Goal: Transaction & Acquisition: Subscribe to service/newsletter

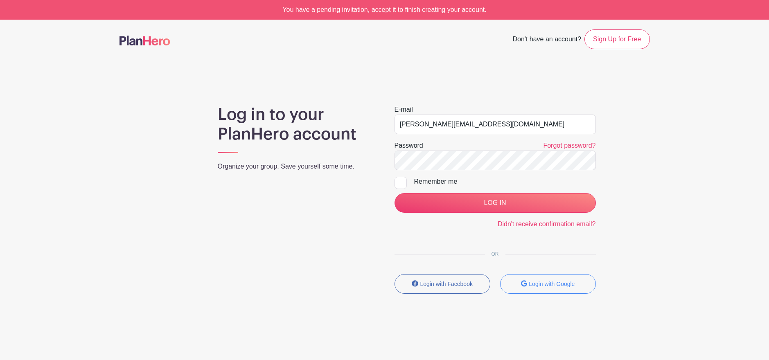
click at [397, 185] on div at bounding box center [400, 183] width 12 height 12
click at [397, 182] on input "Remember me" at bounding box center [396, 179] width 5 height 5
checkbox input "true"
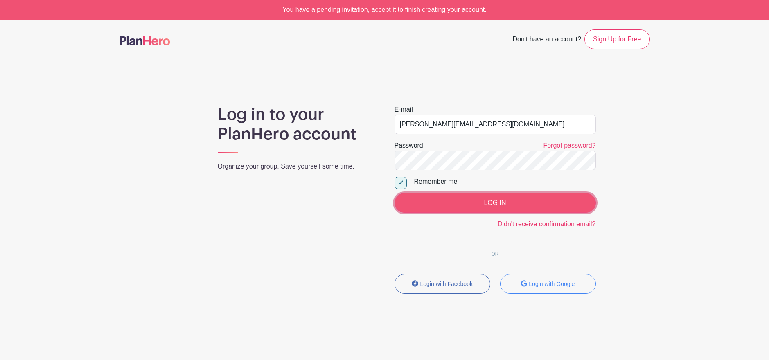
click at [447, 199] on input "LOG IN" at bounding box center [494, 203] width 201 height 20
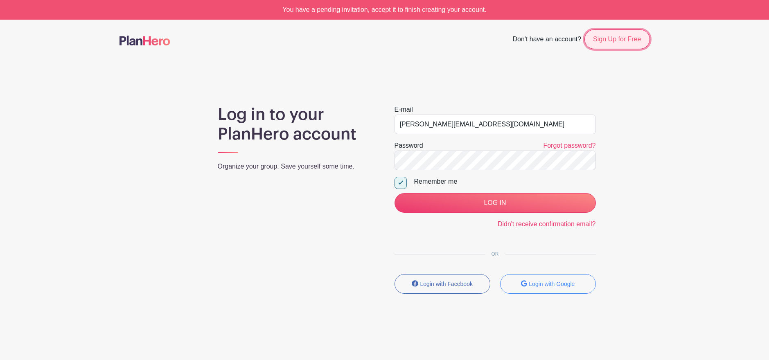
click at [610, 43] on link "Sign Up for Free" at bounding box center [616, 39] width 65 height 20
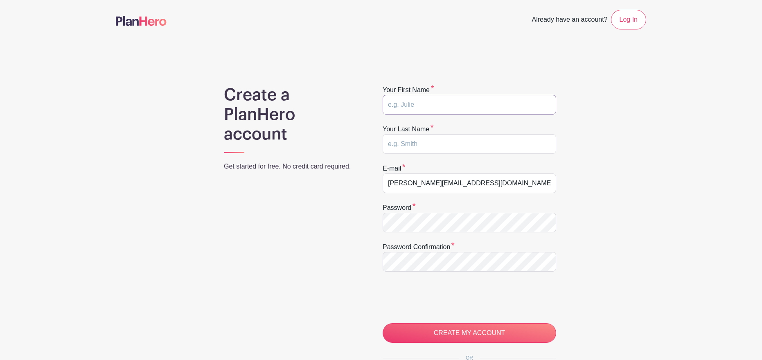
click at [417, 105] on input "text" at bounding box center [468, 105] width 173 height 20
type input "Thomas"
type input "Wood"
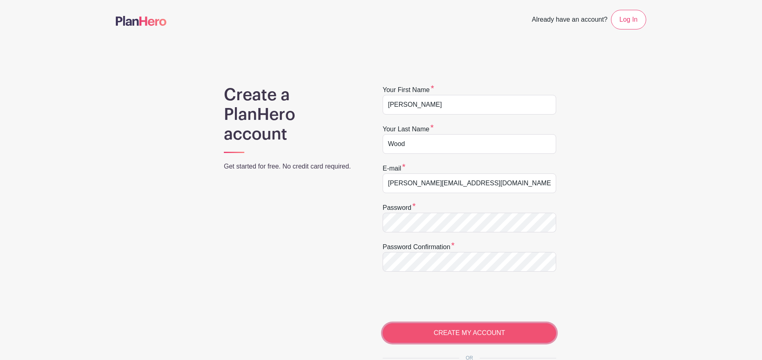
click at [450, 336] on input "CREATE MY ACCOUNT" at bounding box center [468, 333] width 173 height 20
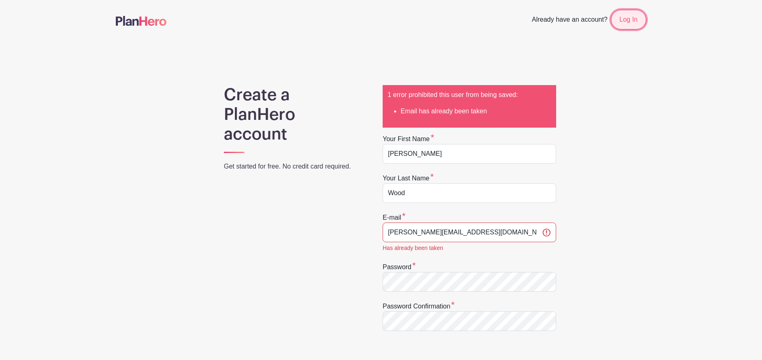
click at [625, 18] on link "Log In" at bounding box center [628, 20] width 35 height 20
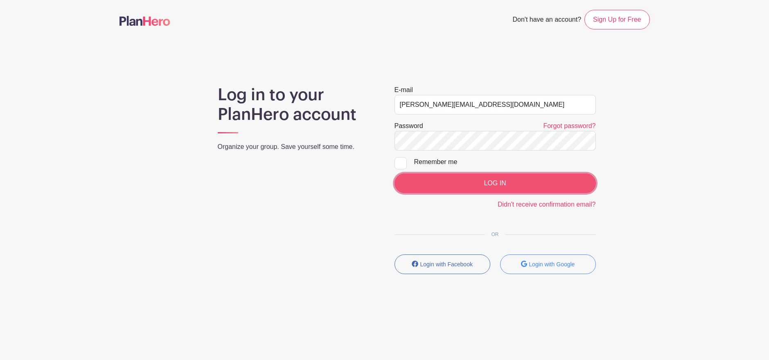
click at [480, 179] on input "LOG IN" at bounding box center [494, 183] width 201 height 20
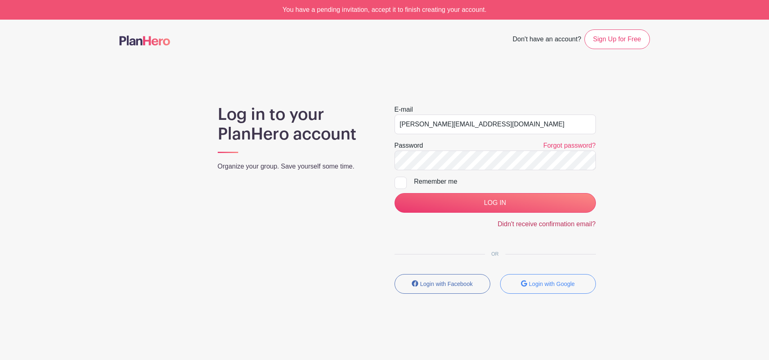
click at [561, 226] on link "Didn't receive confirmation email?" at bounding box center [546, 223] width 98 height 7
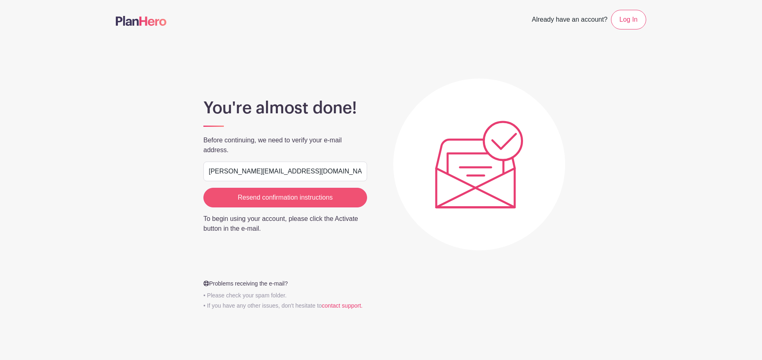
type input "[PERSON_NAME][EMAIL_ADDRESS][DOMAIN_NAME]"
click at [300, 198] on input "Resend confirmation instructions" at bounding box center [285, 198] width 164 height 20
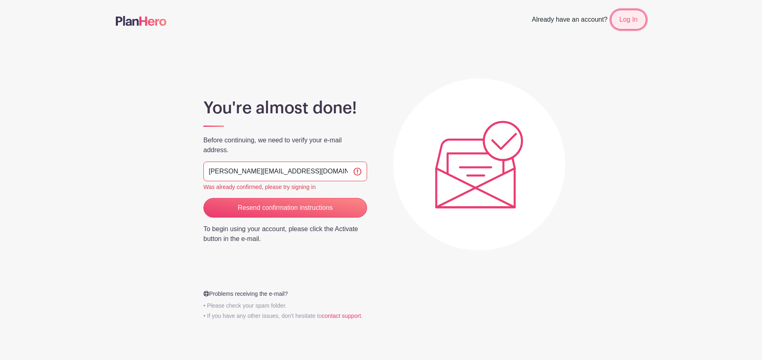
click at [633, 23] on link "Log In" at bounding box center [628, 20] width 35 height 20
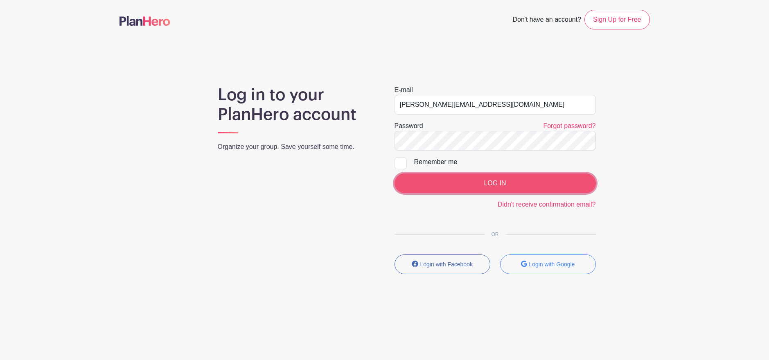
click at [503, 184] on input "LOG IN" at bounding box center [494, 183] width 201 height 20
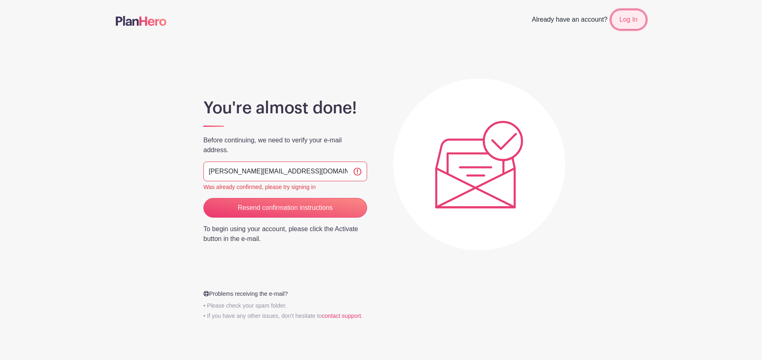
click at [618, 18] on link "Log In" at bounding box center [628, 20] width 35 height 20
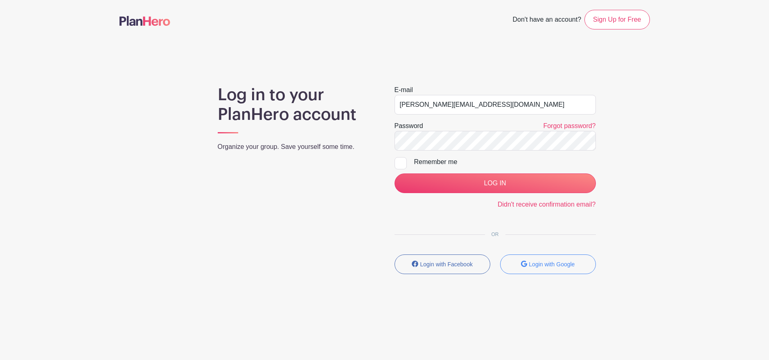
click at [400, 163] on div at bounding box center [400, 163] width 12 height 12
click at [400, 162] on input "Remember me" at bounding box center [396, 159] width 5 height 5
checkbox input "true"
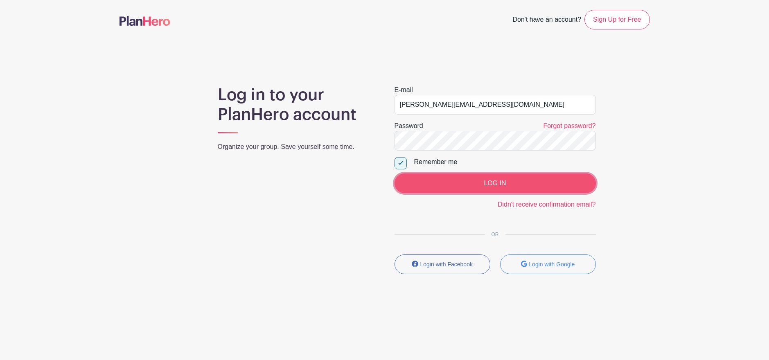
click at [483, 182] on input "LOG IN" at bounding box center [494, 183] width 201 height 20
